Goal: Task Accomplishment & Management: Manage account settings

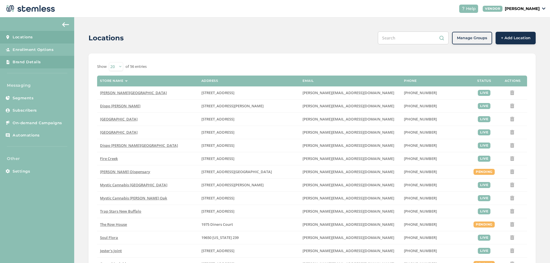
click at [34, 62] on span "Brand Details" at bounding box center [27, 62] width 28 height 6
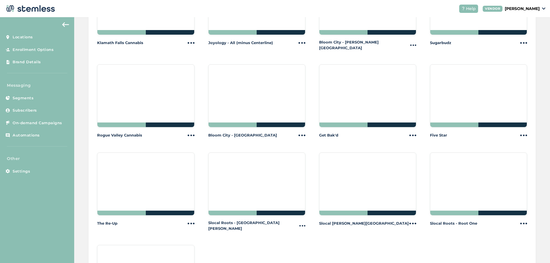
scroll to position [591, 0]
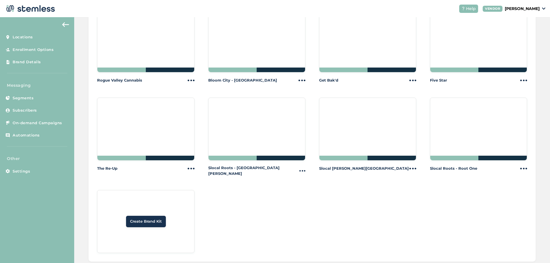
click at [157, 219] on span "Create Brand Kit" at bounding box center [146, 222] width 32 height 6
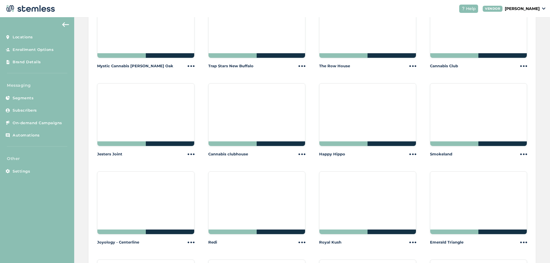
scroll to position [344, 0]
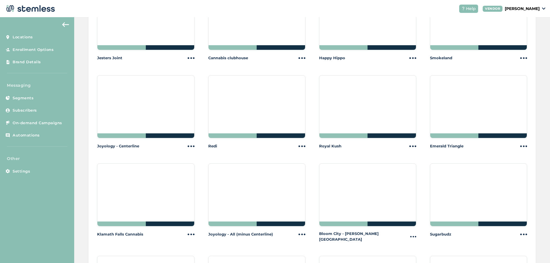
click at [252, 97] on div at bounding box center [256, 106] width 97 height 63
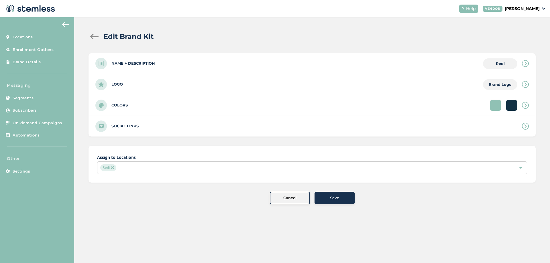
click at [146, 84] on div "Logo Brand Logo" at bounding box center [312, 84] width 447 height 21
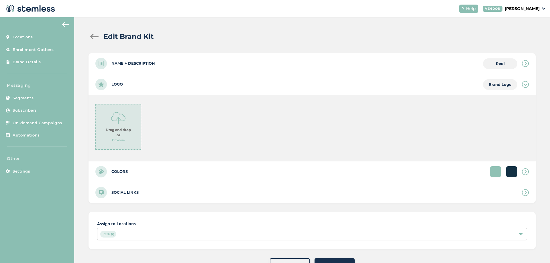
click at [146, 84] on div "Logo Brand Logo" at bounding box center [312, 84] width 447 height 21
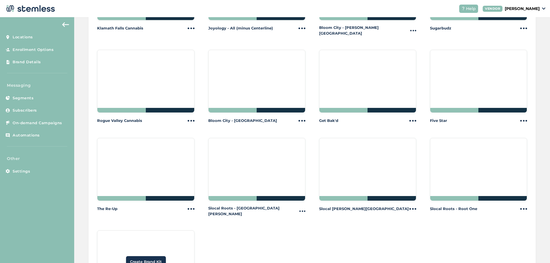
scroll to position [591, 0]
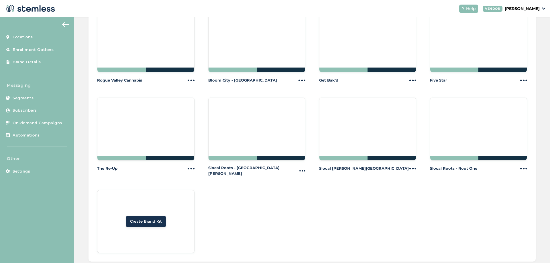
click at [146, 219] on span "Create Brand Kit" at bounding box center [146, 222] width 32 height 6
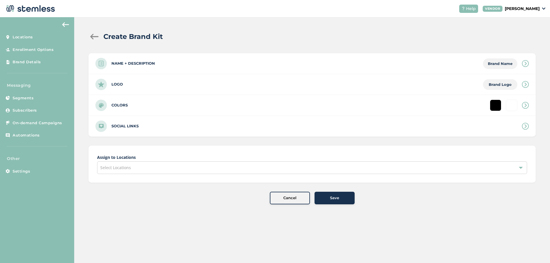
click at [134, 167] on div "Select Locations" at bounding box center [312, 168] width 430 height 13
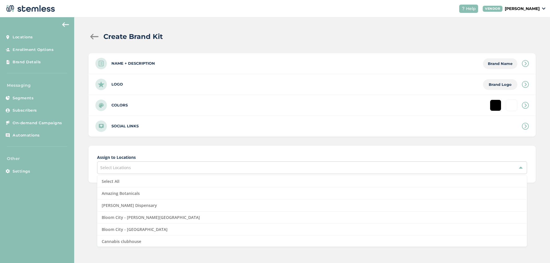
click at [124, 169] on span "Select Locations" at bounding box center [115, 167] width 31 height 5
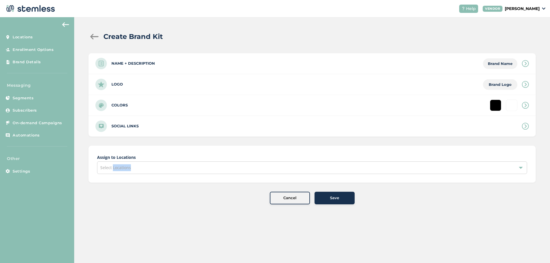
click at [124, 169] on span "Select Locations" at bounding box center [115, 167] width 31 height 5
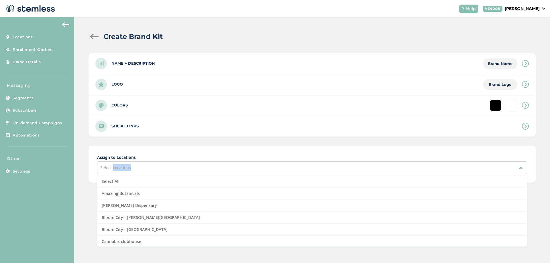
click at [144, 169] on div "Select Locations" at bounding box center [312, 168] width 430 height 13
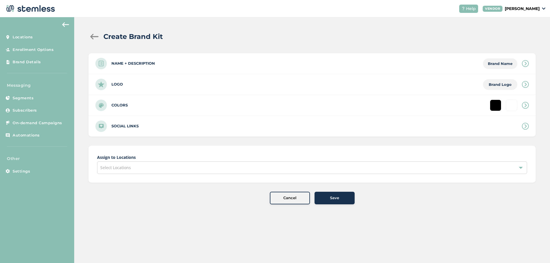
click at [141, 169] on div "Select Locations" at bounding box center [312, 168] width 430 height 13
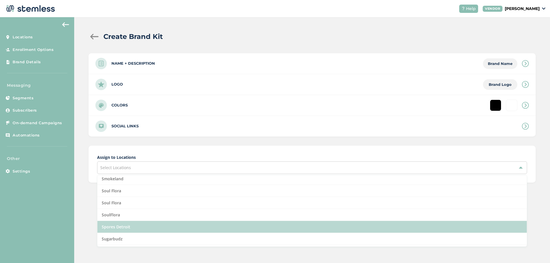
scroll to position [615, 0]
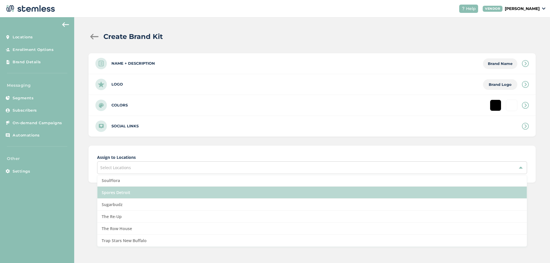
click at [124, 195] on li "Spores Detroit" at bounding box center [312, 193] width 430 height 12
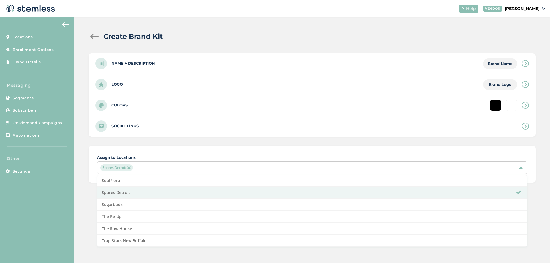
click at [80, 157] on div "Create Brand Kit Name + Description Brand Name Name * Description Logo Brand Lo…" at bounding box center [312, 118] width 476 height 202
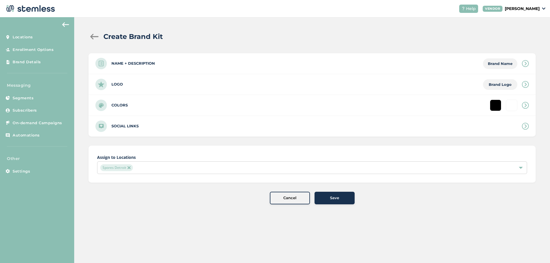
click at [230, 83] on div "Logo Brand Logo" at bounding box center [312, 84] width 447 height 21
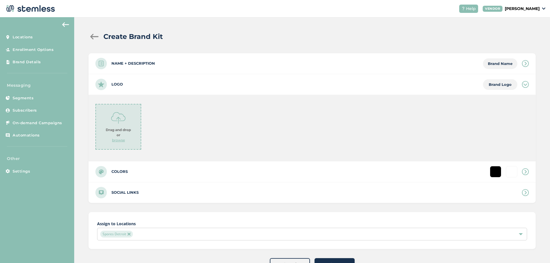
click at [230, 83] on div "Logo Brand Logo" at bounding box center [312, 84] width 447 height 21
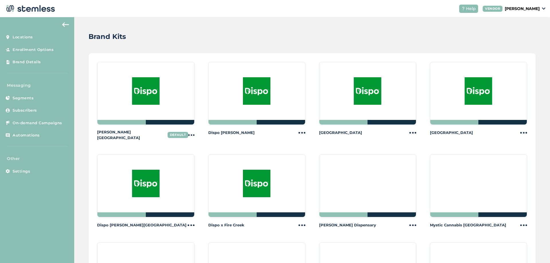
click at [155, 94] on img at bounding box center [146, 91] width 28 height 28
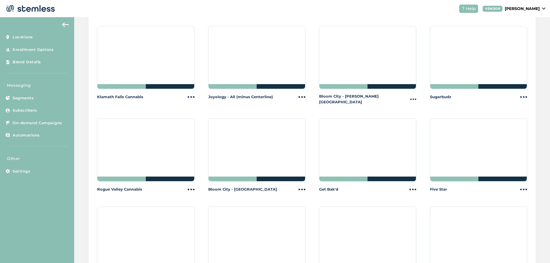
scroll to position [591, 0]
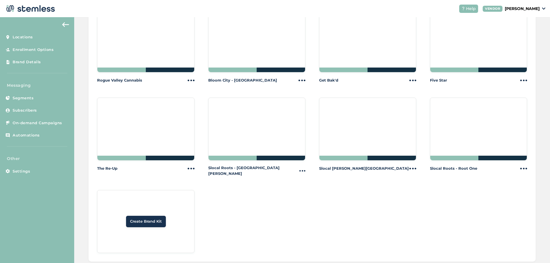
click at [228, 118] on div at bounding box center [256, 129] width 97 height 63
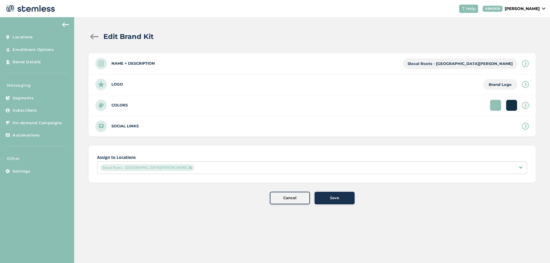
click at [493, 105] on div at bounding box center [495, 105] width 11 height 11
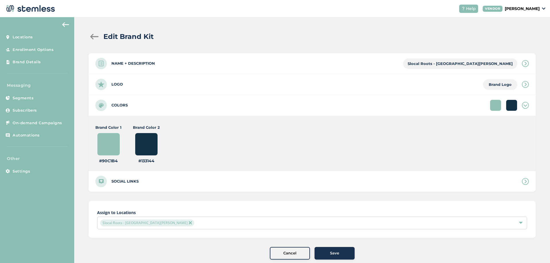
click at [278, 255] on div "Cancel" at bounding box center [290, 254] width 31 height 6
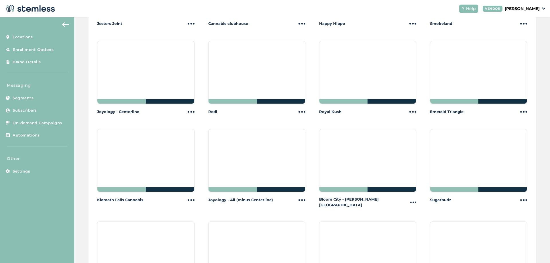
scroll to position [591, 0]
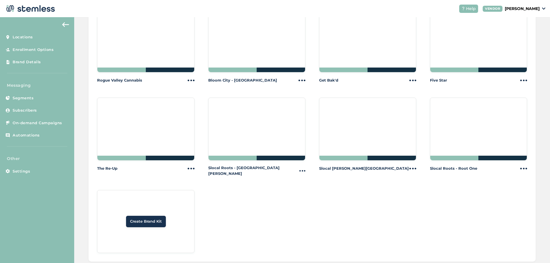
click at [155, 216] on button "Create Brand Kit" at bounding box center [146, 221] width 40 height 11
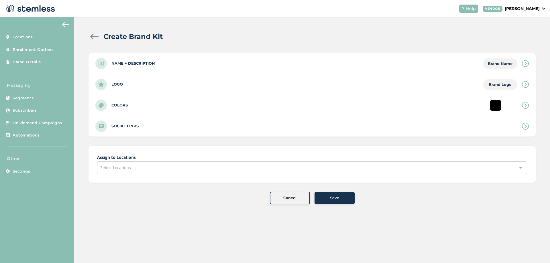
click at [134, 167] on div "Select Locations" at bounding box center [312, 168] width 430 height 13
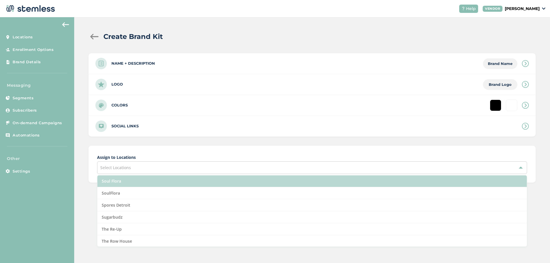
scroll to position [615, 0]
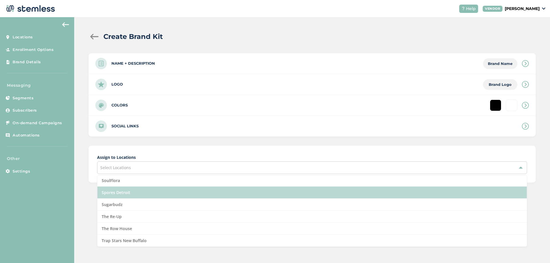
click at [128, 193] on li "Spores Detroit" at bounding box center [312, 193] width 430 height 12
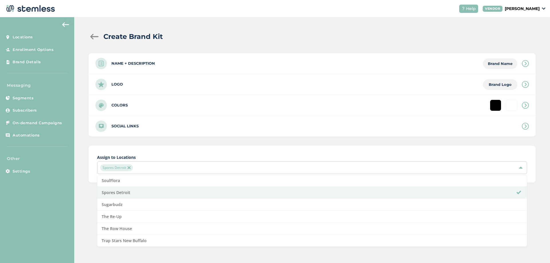
click at [161, 152] on div "Assign to Locations Spores Detroit Select All Amazing Botanicals Berna Leno Dis…" at bounding box center [312, 164] width 447 height 37
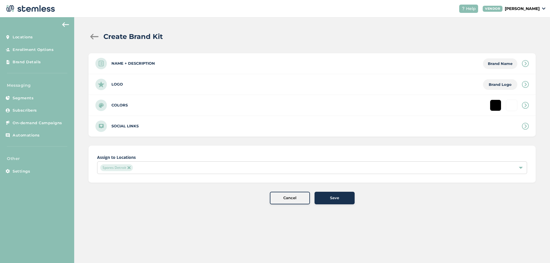
click at [181, 61] on div "Name + Description Brand Name" at bounding box center [312, 63] width 447 height 21
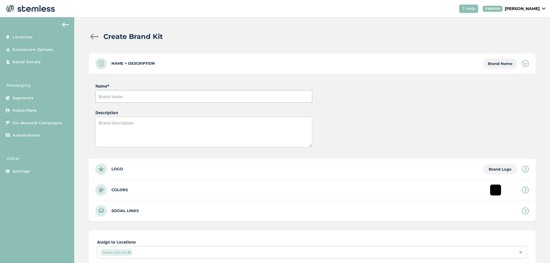
click at [144, 99] on input "text" at bounding box center [203, 96] width 217 height 13
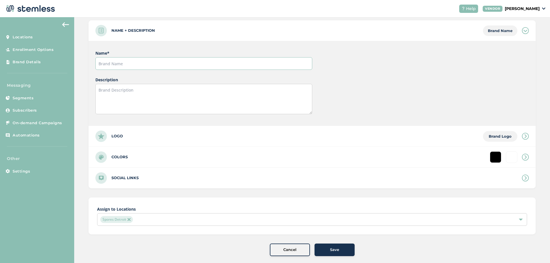
scroll to position [34, 0]
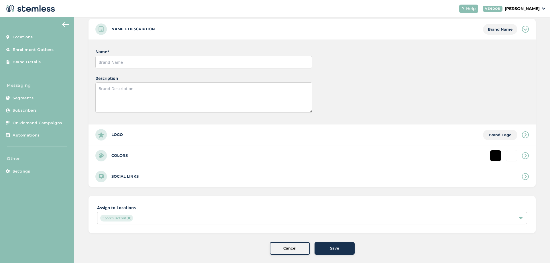
click at [295, 157] on div "Colors" at bounding box center [312, 156] width 447 height 21
type input "#ffffff"
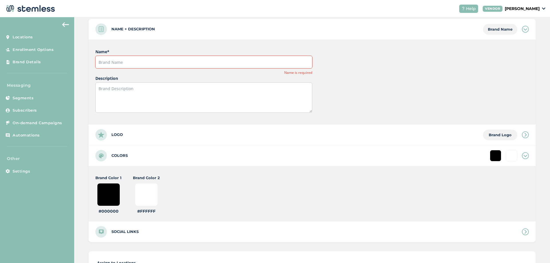
click at [110, 197] on input "#000000" at bounding box center [108, 194] width 23 height 23
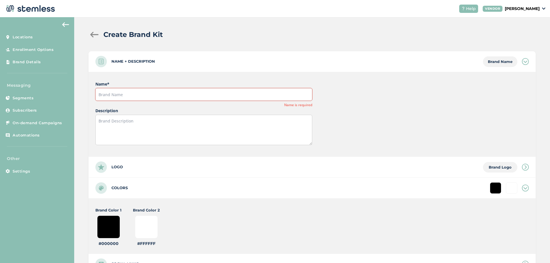
scroll to position [0, 0]
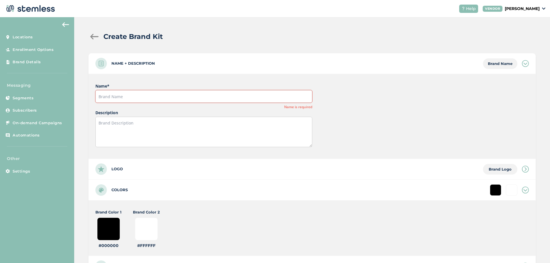
click at [94, 36] on div at bounding box center [94, 37] width 11 height 6
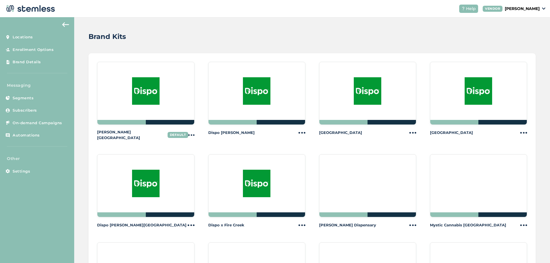
click at [152, 95] on img at bounding box center [146, 91] width 28 height 28
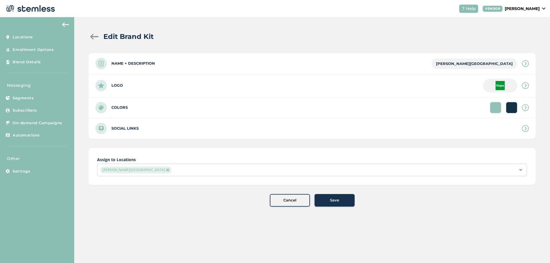
click at [490, 110] on div at bounding box center [495, 107] width 11 height 11
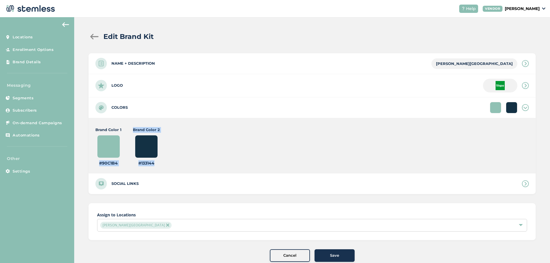
drag, startPoint x: 157, startPoint y: 163, endPoint x: 98, endPoint y: 165, distance: 59.1
click at [98, 165] on div "Brand Color 1 #90c1b4 #90c1b4 Brand Color 2 #133144 #133144" at bounding box center [203, 146] width 217 height 39
click at [116, 164] on label "#90c1b4" at bounding box center [108, 164] width 19 height 6
drag, startPoint x: 100, startPoint y: 163, endPoint x: 121, endPoint y: 164, distance: 21.0
click at [121, 164] on div "Brand Color 1 #90c1b4 #90c1b4" at bounding box center [108, 146] width 26 height 39
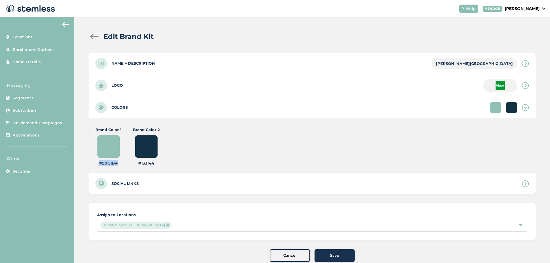
copy label "#90c1b4"
drag, startPoint x: 159, startPoint y: 166, endPoint x: 137, endPoint y: 165, distance: 22.7
click at [137, 165] on div "Brand Color 1 #90c1b4 #90c1b4 Brand Color 2 #133144 #133144" at bounding box center [203, 146] width 217 height 39
copy label "#133144"
click at [90, 38] on div at bounding box center [94, 37] width 11 height 6
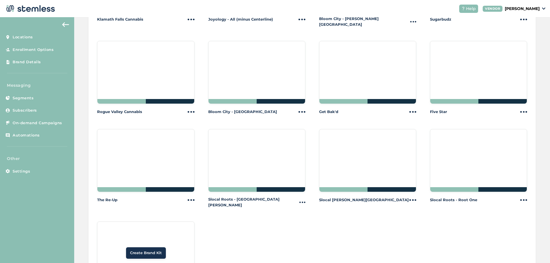
scroll to position [591, 0]
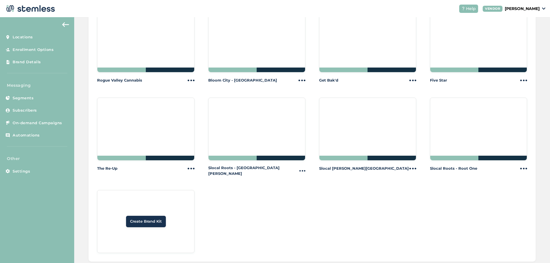
click at [151, 216] on button "Create Brand Kit" at bounding box center [146, 221] width 40 height 11
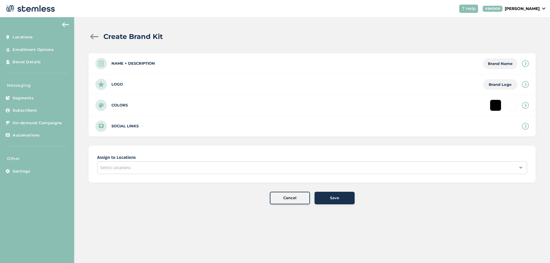
click at [193, 66] on div "Name + Description Brand Name" at bounding box center [312, 63] width 447 height 21
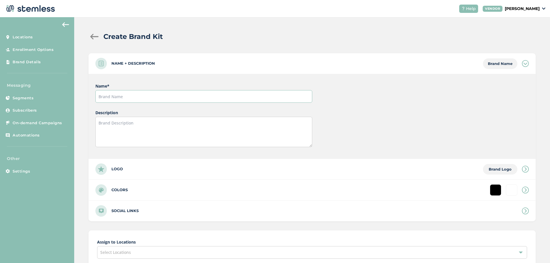
click at [134, 95] on input "text" at bounding box center [203, 96] width 217 height 13
click at [110, 97] on input "text" at bounding box center [203, 96] width 217 height 13
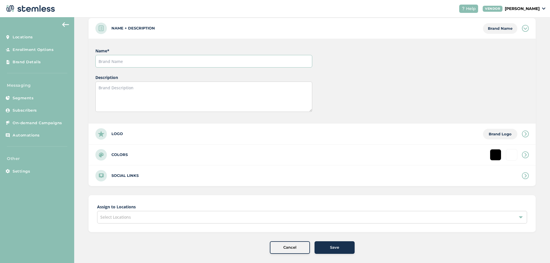
scroll to position [40, 0]
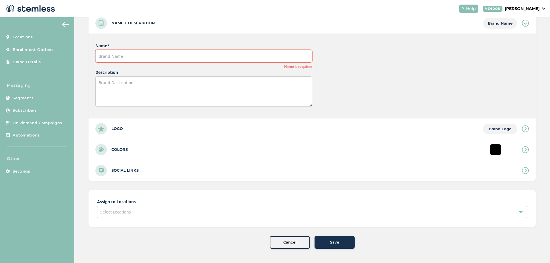
click at [118, 215] on span "Select Locations" at bounding box center [115, 212] width 31 height 5
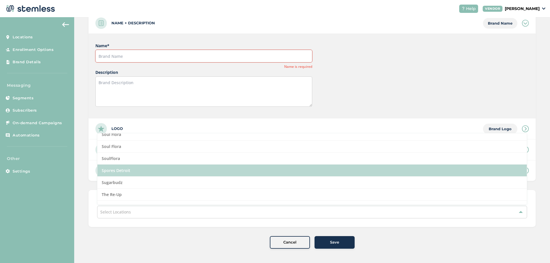
scroll to position [581, 0]
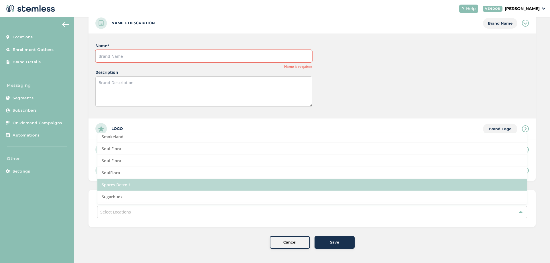
click at [127, 186] on li "Spores Detroit" at bounding box center [312, 185] width 430 height 12
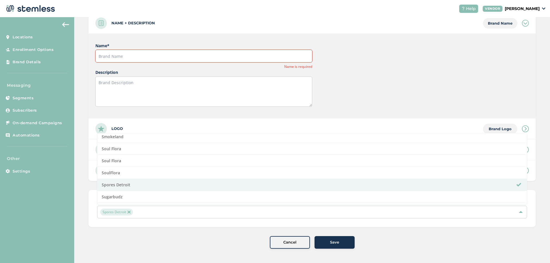
click at [130, 58] on input "text" at bounding box center [203, 56] width 217 height 13
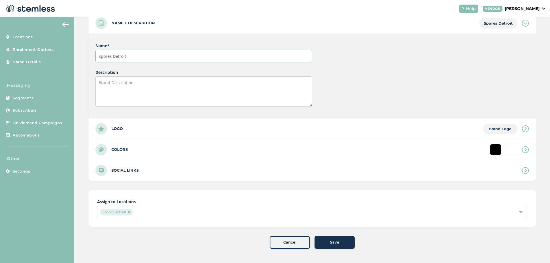
type input "Spores Detroit"
click at [136, 131] on div "Logo Brand Logo" at bounding box center [312, 129] width 447 height 21
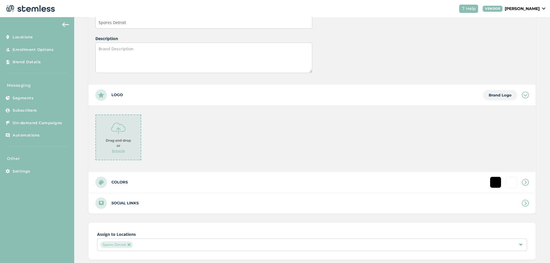
scroll to position [75, 0]
click at [129, 179] on div "Colors" at bounding box center [312, 182] width 447 height 21
type input "#ffffff"
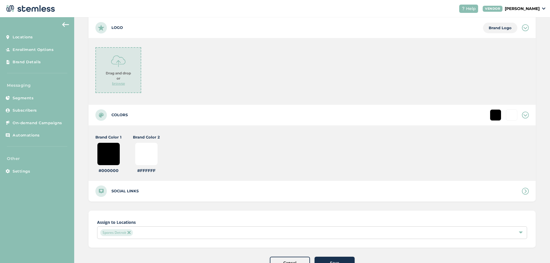
scroll to position [144, 0]
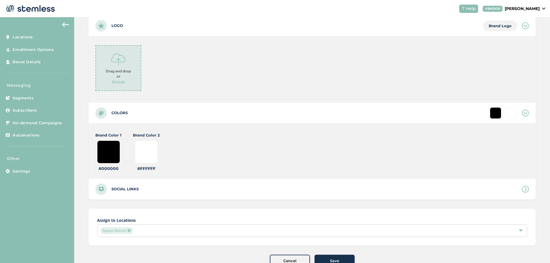
click at [107, 165] on div "Brand Color 1 #000000 #000000" at bounding box center [108, 152] width 26 height 39
click at [110, 160] on input "#000000" at bounding box center [108, 152] width 23 height 23
click at [111, 153] on input "#000000" at bounding box center [108, 152] width 23 height 23
click at [120, 156] on div "Brand Color 1 #000000 #000000" at bounding box center [108, 152] width 26 height 39
click at [117, 155] on input "#000000" at bounding box center [108, 152] width 23 height 23
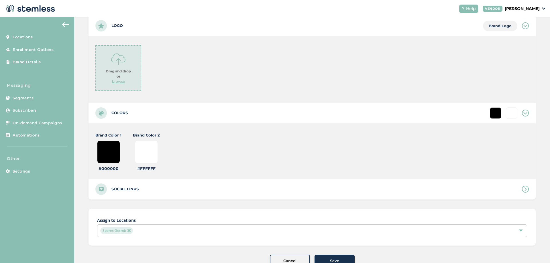
type input "#000009"
type input "#ffffff"
type input "#000090"
type input "#ffffff"
type input "#00090c"
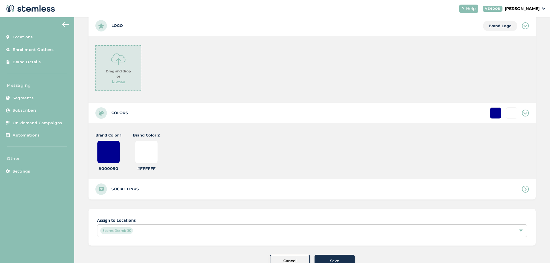
type input "#ffffff"
type input "#0090c1"
type input "#ffffff"
type input "#090c1b"
type input "#ffffff"
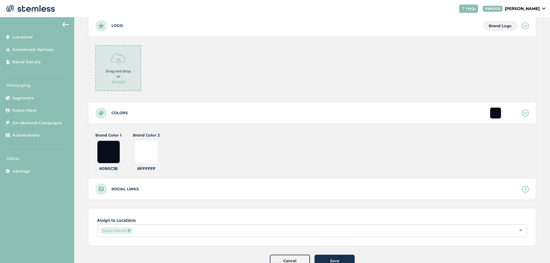
type input "#90c1b4"
type input "#ffffff"
type input "#90c1b4"
click at [151, 148] on input "#ffffff" at bounding box center [146, 152] width 23 height 23
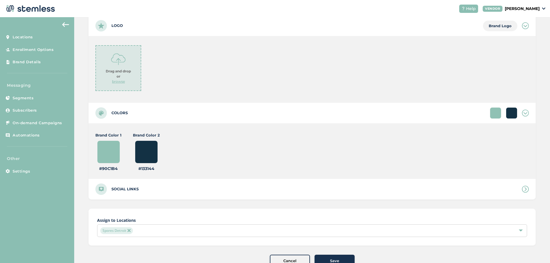
type input "#133144"
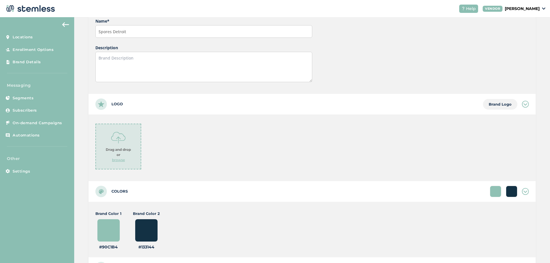
scroll to position [162, 0]
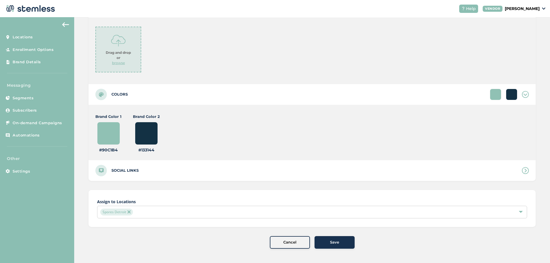
click at [331, 242] on span "Save" at bounding box center [334, 243] width 9 height 6
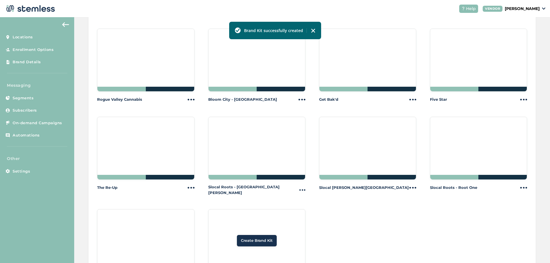
scroll to position [602, 0]
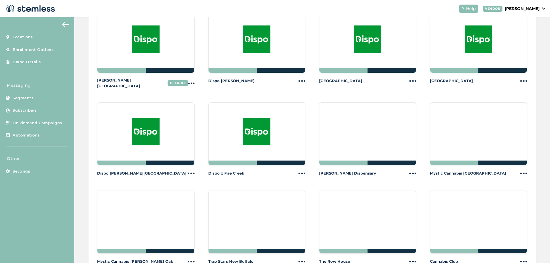
scroll to position [0, 0]
